Goal: Task Accomplishment & Management: Understand process/instructions

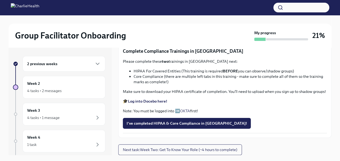
scroll to position [363, 0]
click at [151, 125] on span "I've completed HIPAA & Core Compliance in [GEOGRAPHIC_DATA]!" at bounding box center [187, 122] width 120 height 5
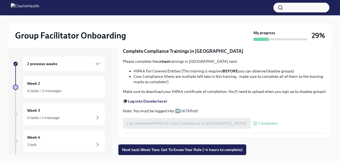
scroll to position [364, 0]
click at [205, 150] on span "Next task : Week Two: Get To Know Your Role (~4 hours to complete)" at bounding box center [182, 149] width 120 height 5
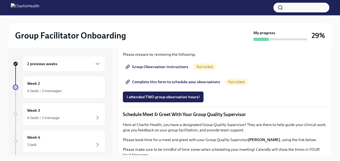
scroll to position [311, 0]
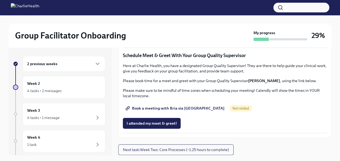
scroll to position [432, 0]
click at [170, 10] on span "Group Observation Instructions" at bounding box center [158, 7] width 62 height 5
click at [169, 28] on link "Complete this form to schedule your observations" at bounding box center [173, 22] width 101 height 11
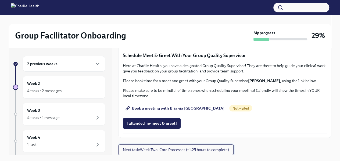
click at [165, 149] on span "Next task : Week Two: Core Processes (~1.25 hours to complete)" at bounding box center [176, 149] width 106 height 5
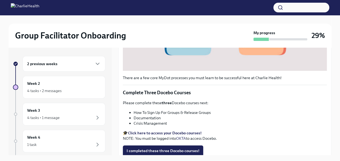
scroll to position [222, 0]
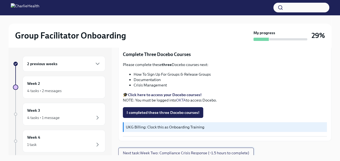
click at [181, 154] on button "Next task : Week Two: Compliance Crisis Response (~1.5 hours to complete)" at bounding box center [186, 152] width 136 height 11
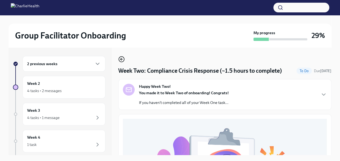
click at [120, 57] on icon "button" at bounding box center [121, 59] width 6 height 6
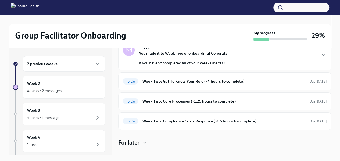
scroll to position [33, 0]
click at [181, 84] on div "To Do Week Two: Get To Know Your Role (~4 hours to complete) Due [DATE]" at bounding box center [225, 81] width 204 height 9
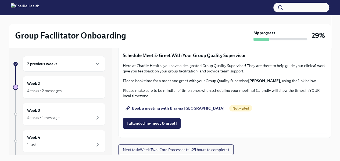
scroll to position [411, 0]
click at [175, 26] on span "Complete this form to schedule your observations" at bounding box center [174, 22] width 94 height 5
click at [186, 107] on span "Book a meeting with Bria via [GEOGRAPHIC_DATA]" at bounding box center [176, 107] width 98 height 5
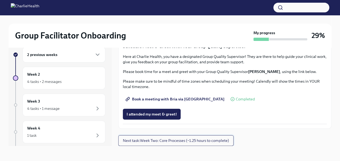
click at [172, 143] on button "Next task : Week Two: Core Processes (~1.25 hours to complete)" at bounding box center [175, 140] width 115 height 11
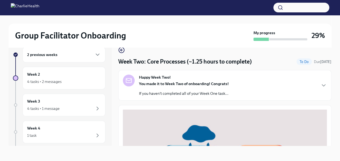
scroll to position [222, 0]
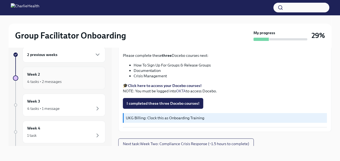
click at [61, 79] on div "4 tasks • 2 messages" at bounding box center [44, 81] width 34 height 5
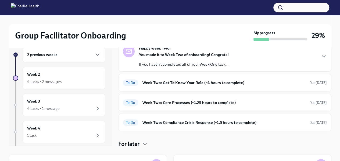
scroll to position [40, 0]
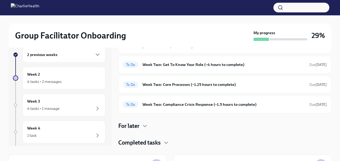
click at [139, 126] on h4 "For later" at bounding box center [128, 126] width 21 height 8
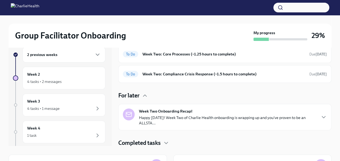
click at [142, 92] on div "For later" at bounding box center [224, 95] width 213 height 8
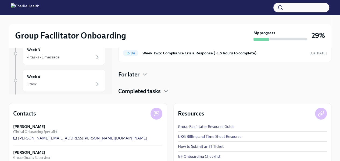
scroll to position [0, 0]
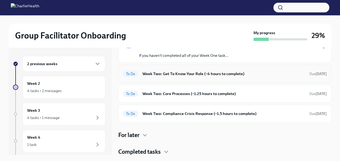
click at [167, 75] on h6 "Week Two: Get To Know Your Role (~4 hours to complete)" at bounding box center [224, 74] width 163 height 6
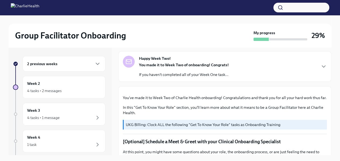
scroll to position [28, 0]
click at [193, 71] on div "You made it to Week Two of onboarding! Congrats! If you haven't completed all o…" at bounding box center [184, 69] width 90 height 15
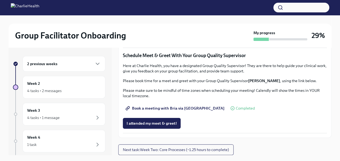
scroll to position [696, 0]
click at [189, 149] on span "Next task : Week Two: Core Processes (~1.25 hours to complete)" at bounding box center [176, 149] width 106 height 5
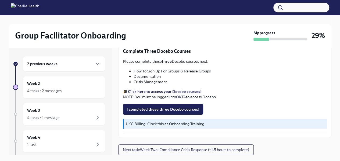
scroll to position [9, 0]
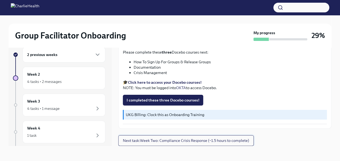
click at [216, 143] on button "Next task : Week Two: Compliance Crisis Response (~1.5 hours to complete)" at bounding box center [186, 140] width 136 height 11
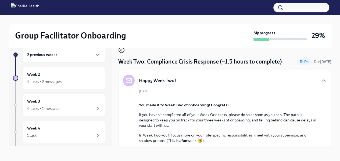
click at [123, 52] on circle "button" at bounding box center [121, 49] width 5 height 5
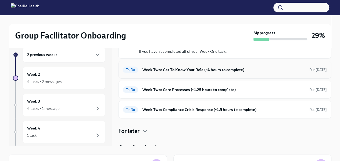
scroll to position [34, 0]
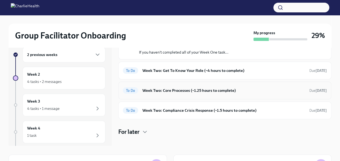
click at [210, 88] on h6 "Week Two: Core Processes (~1.25 hours to complete)" at bounding box center [224, 90] width 163 height 6
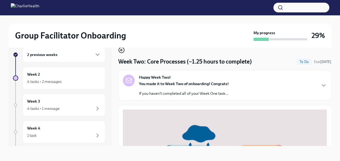
click at [122, 50] on icon "button" at bounding box center [121, 50] width 2 height 0
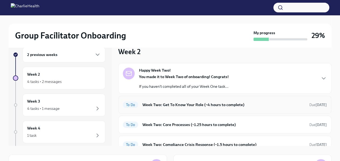
click at [162, 107] on h6 "Week Two: Get To Know Your Role (~4 hours to complete)" at bounding box center [224, 105] width 163 height 6
